Goal: Information Seeking & Learning: Learn about a topic

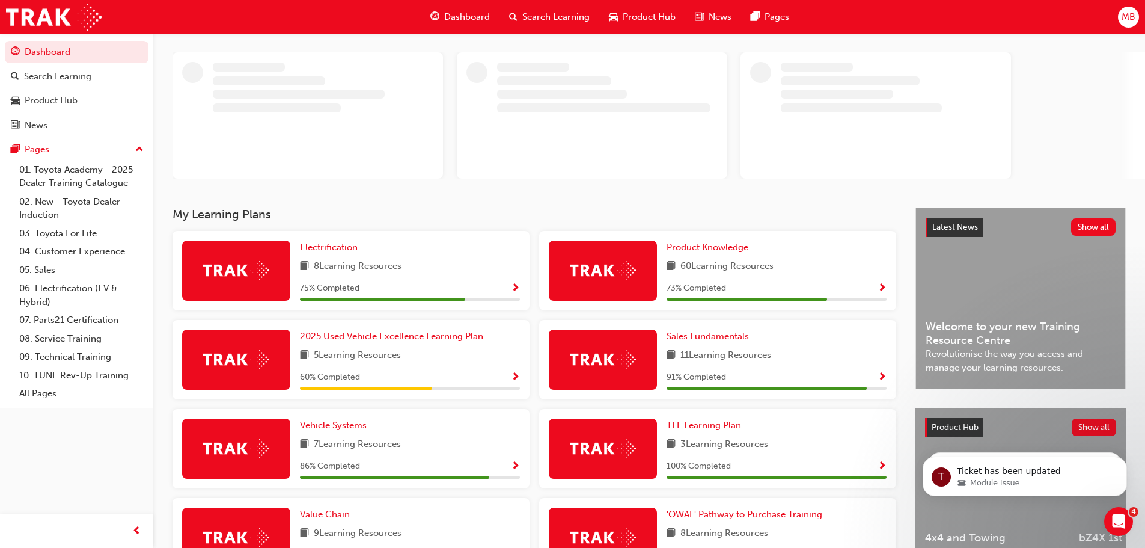
scroll to position [233, 0]
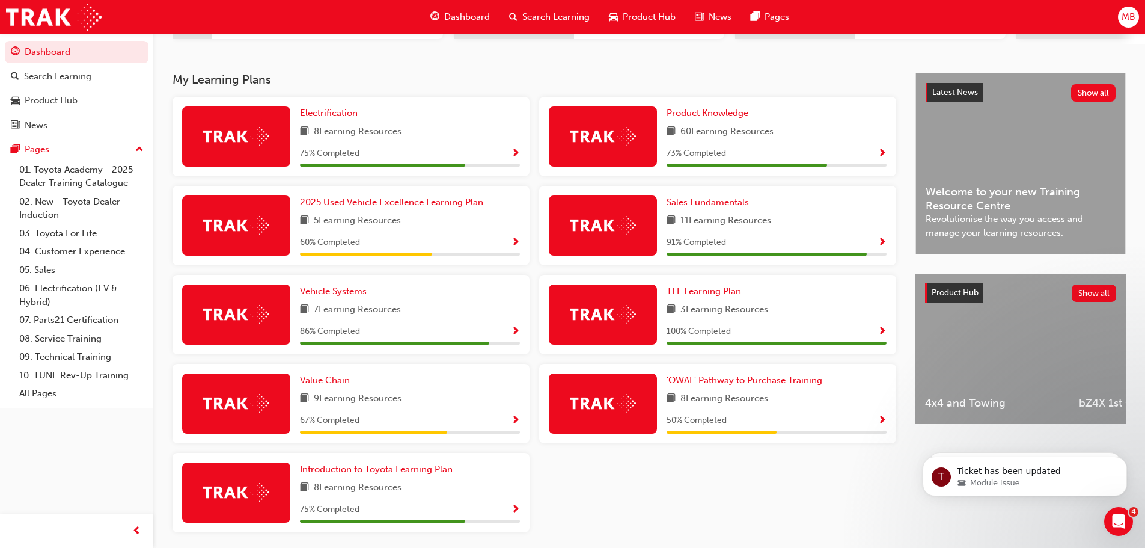
click at [765, 385] on span "'OWAF' Pathway to Purchase Training" at bounding box center [745, 379] width 156 height 11
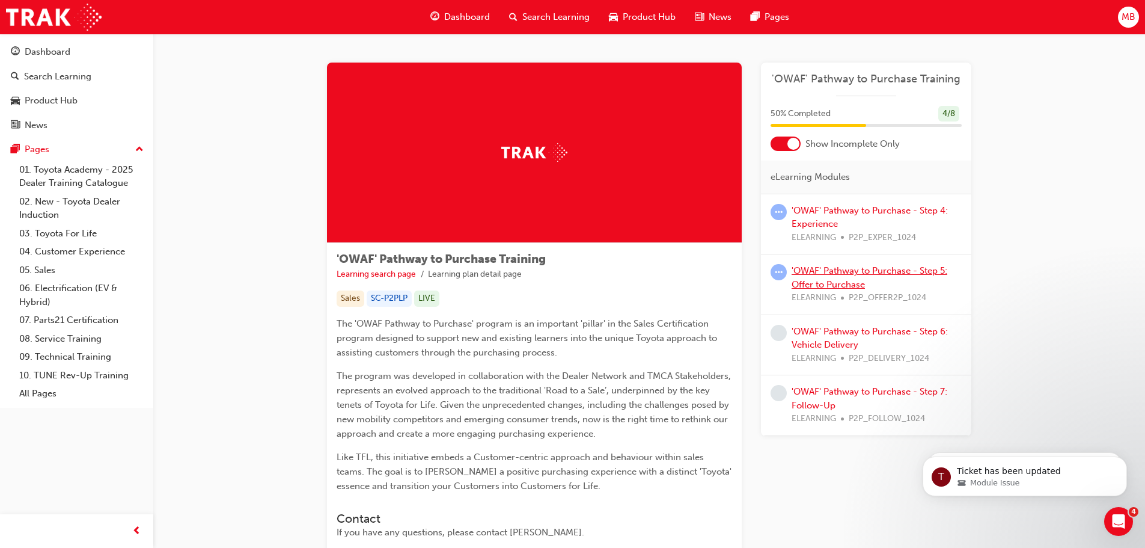
click at [853, 269] on link "'OWAF' Pathway to Purchase - Step 5: Offer to Purchase" at bounding box center [870, 277] width 156 height 25
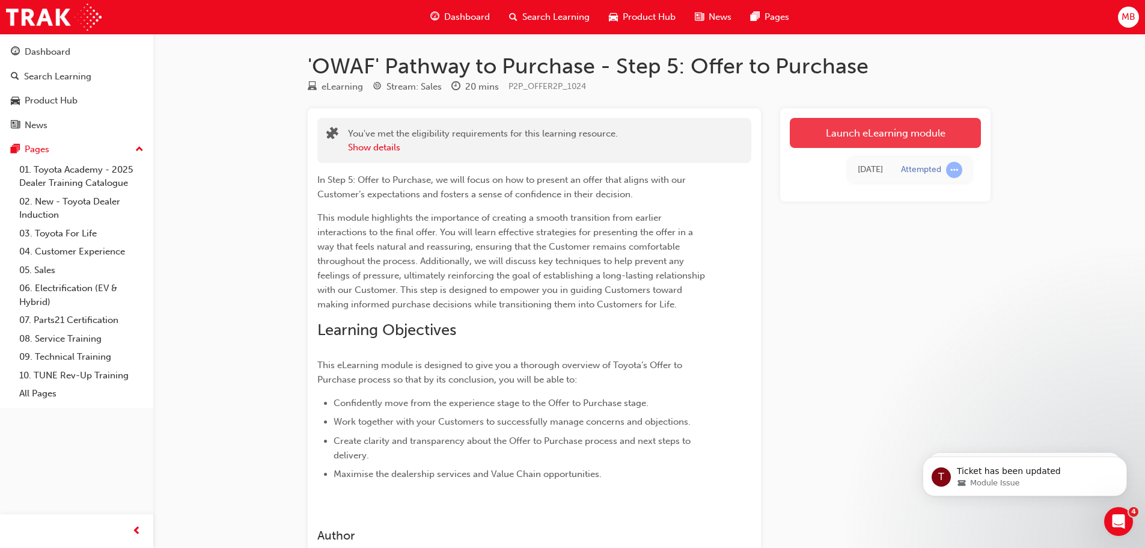
click at [849, 132] on link "Launch eLearning module" at bounding box center [885, 133] width 191 height 30
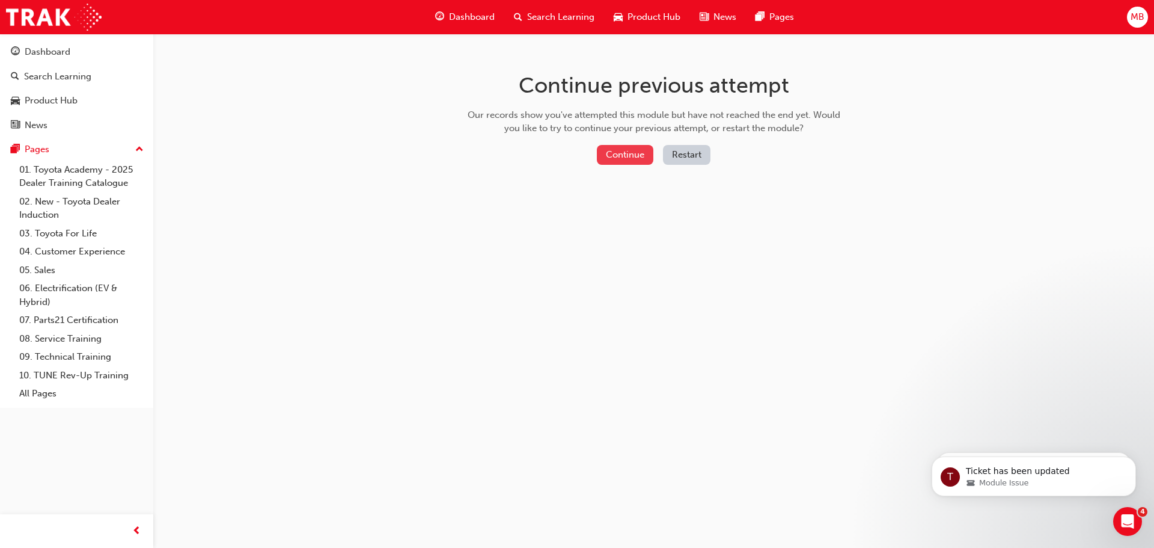
click at [613, 154] on button "Continue" at bounding box center [625, 155] width 56 height 20
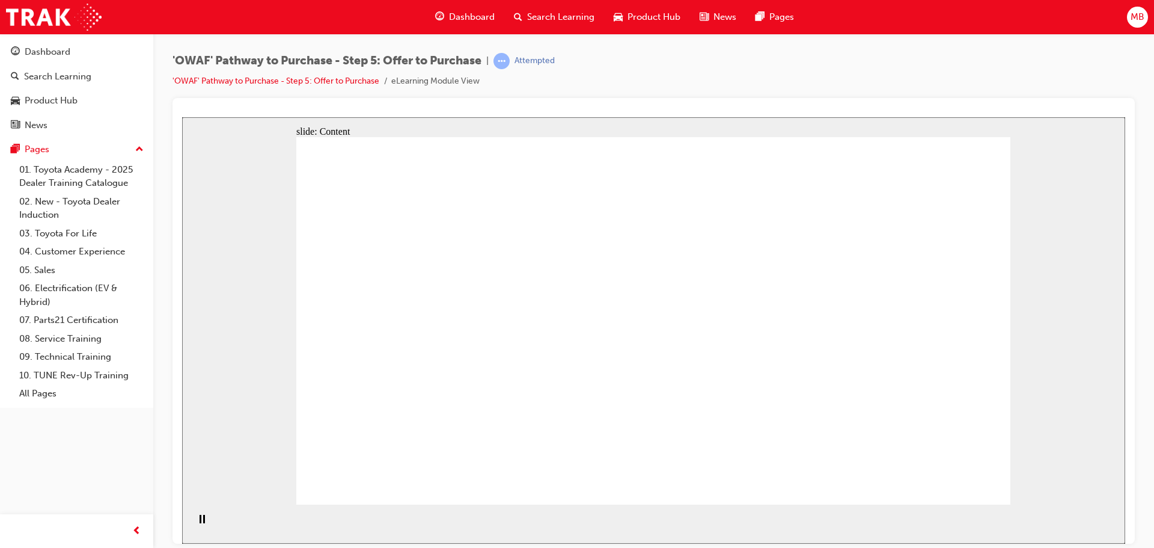
drag, startPoint x: 601, startPoint y: 296, endPoint x: 620, endPoint y: 303, distance: 20.5
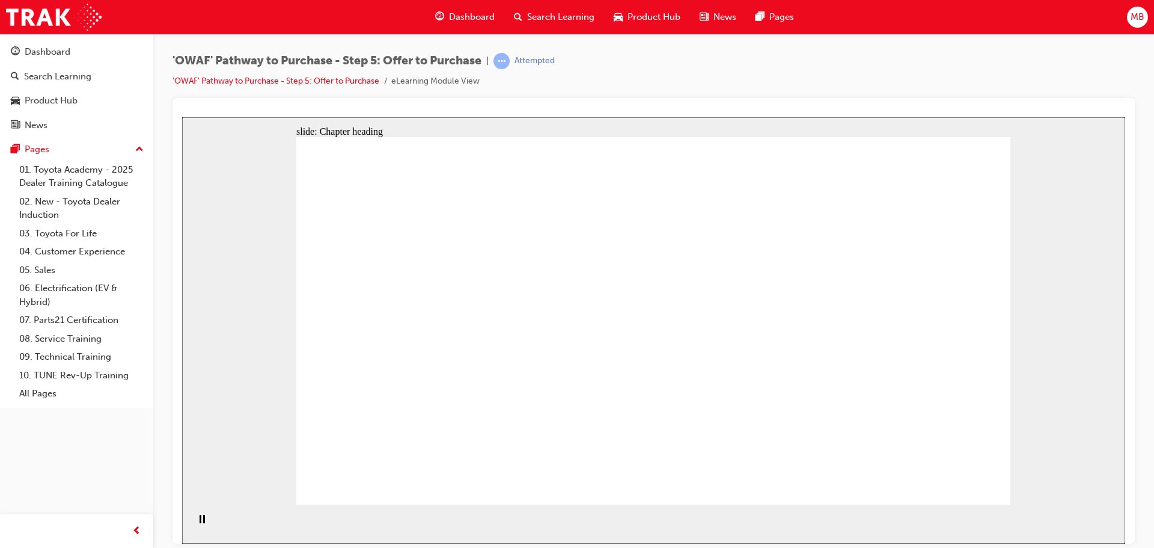
drag, startPoint x: 719, startPoint y: 255, endPoint x: 715, endPoint y: 270, distance: 15.6
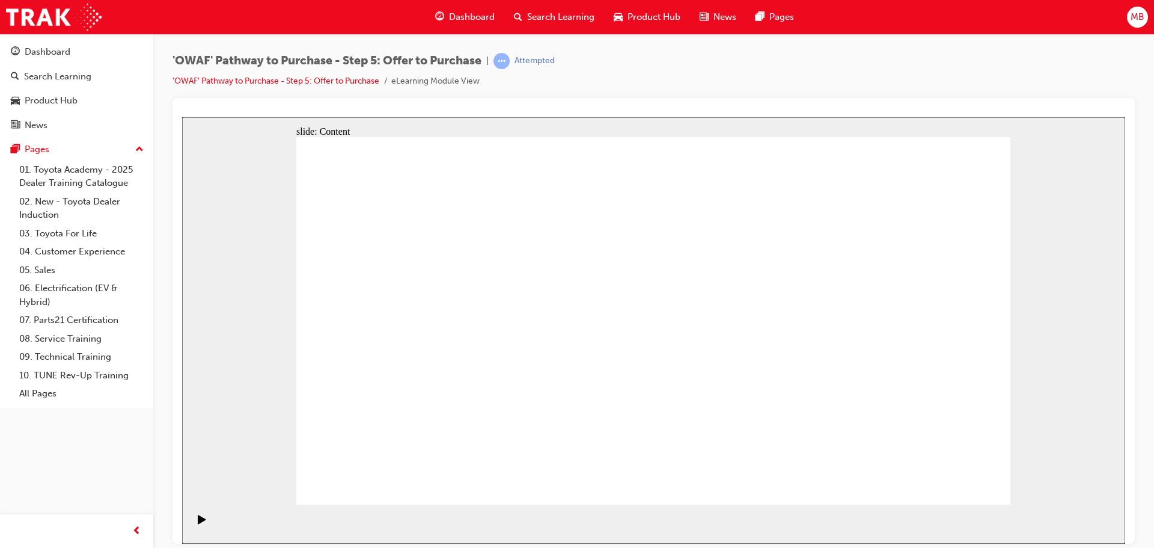
drag, startPoint x: 399, startPoint y: 355, endPoint x: 685, endPoint y: 338, distance: 286.6
drag, startPoint x: 727, startPoint y: 320, endPoint x: 734, endPoint y: 322, distance: 7.4
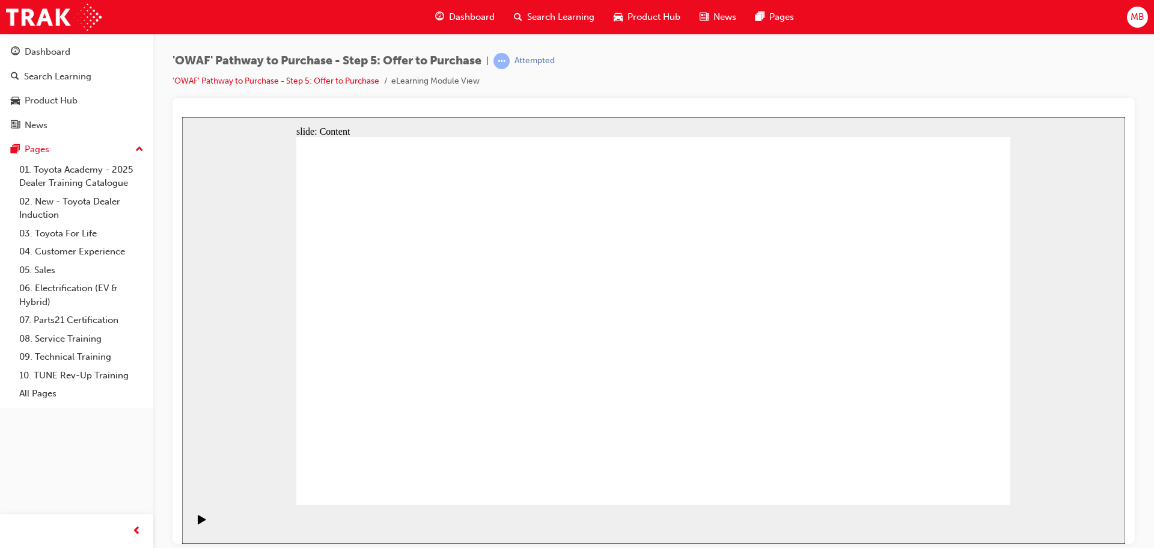
drag, startPoint x: 407, startPoint y: 275, endPoint x: 672, endPoint y: 301, distance: 266.4
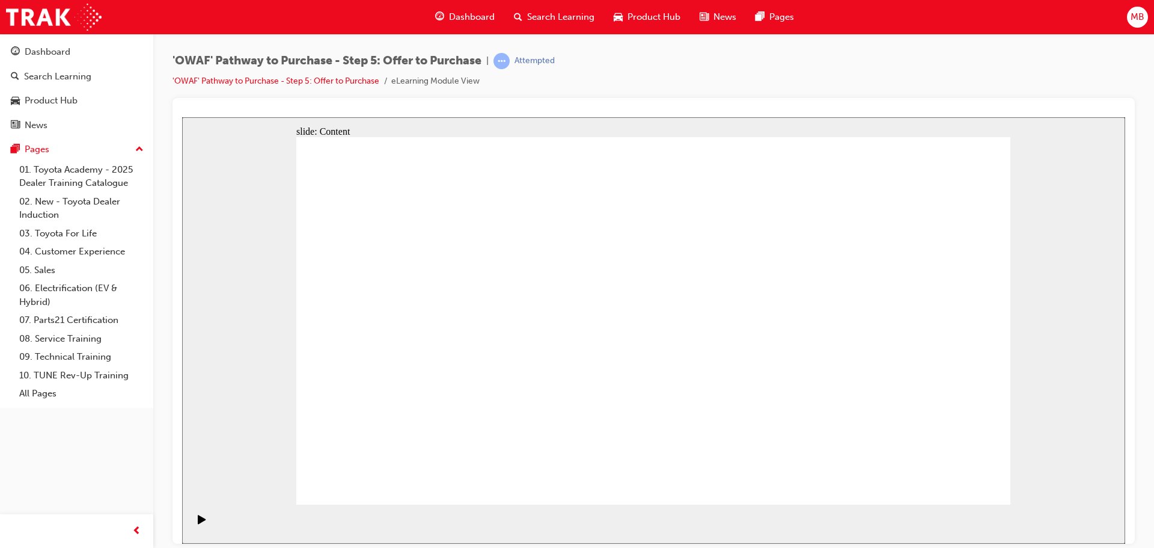
drag, startPoint x: 748, startPoint y: 272, endPoint x: 642, endPoint y: 270, distance: 106.4
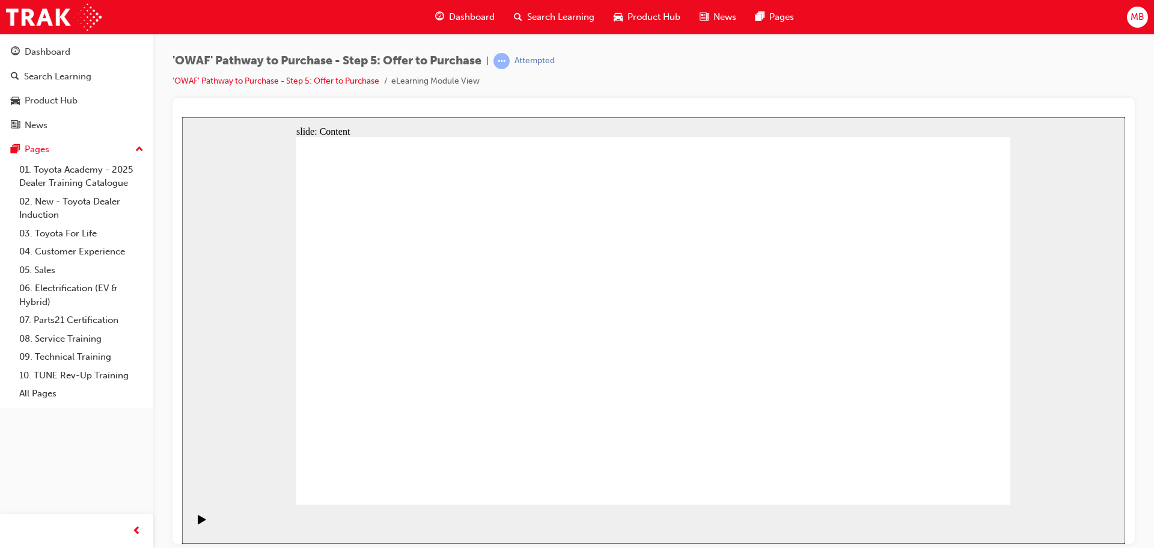
drag, startPoint x: 739, startPoint y: 257, endPoint x: 753, endPoint y: 350, distance: 94.2
drag, startPoint x: 748, startPoint y: 352, endPoint x: 741, endPoint y: 366, distance: 15.6
click at [796, 507] on section "Playback Speed 2 1.75 1.5 1.25" at bounding box center [653, 523] width 943 height 39
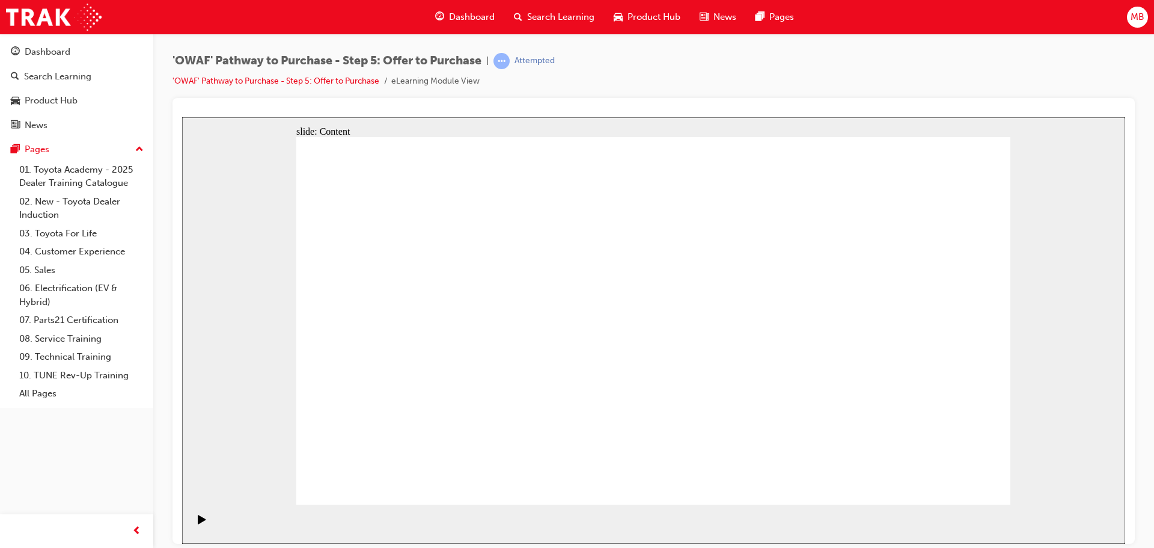
drag, startPoint x: 607, startPoint y: 240, endPoint x: 778, endPoint y: 237, distance: 171.3
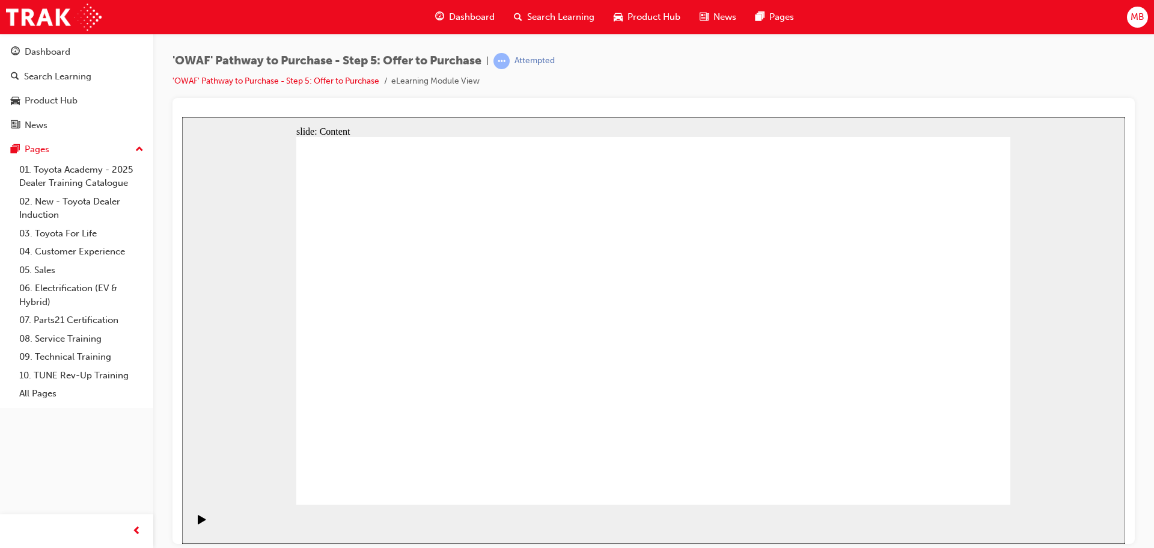
drag, startPoint x: 473, startPoint y: 335, endPoint x: 834, endPoint y: 460, distance: 382.2
